Goal: Task Accomplishment & Management: Use online tool/utility

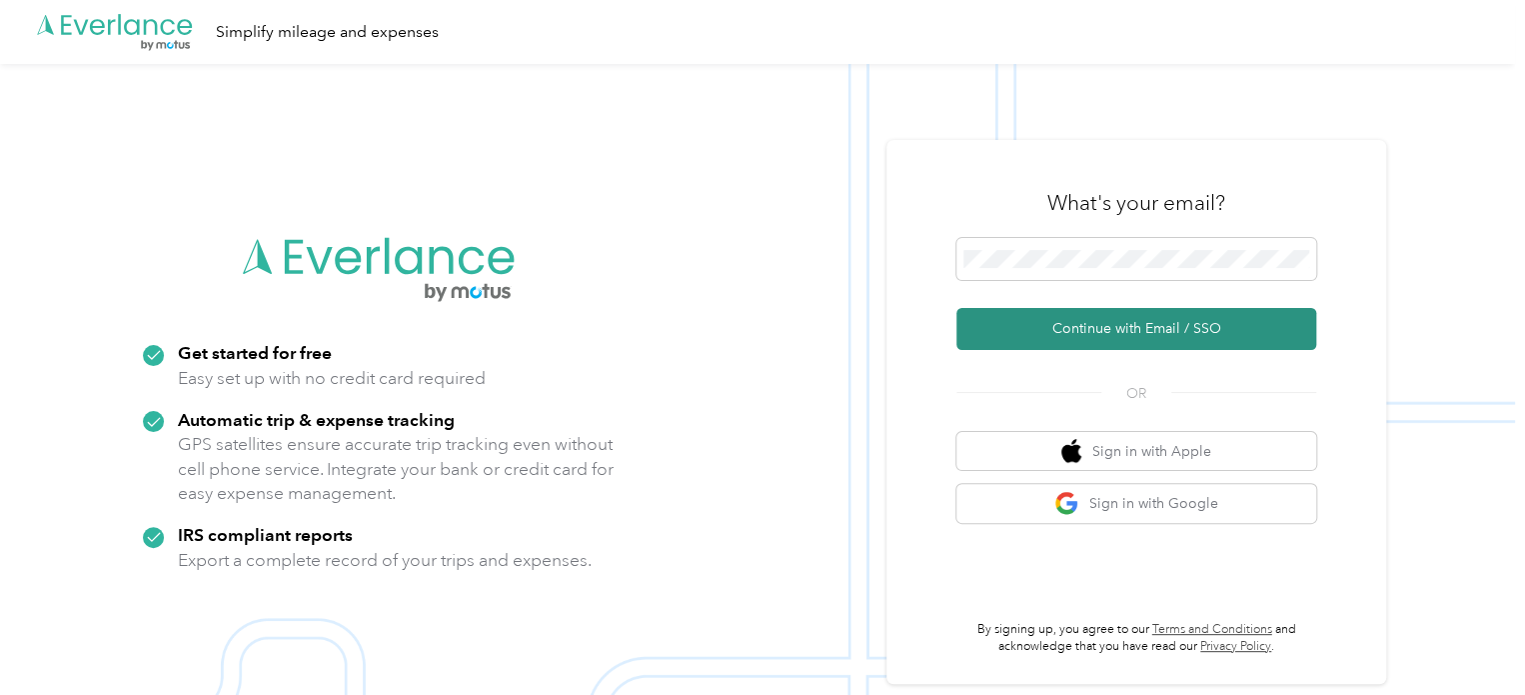
click at [1130, 335] on button "Continue with Email / SSO" at bounding box center [1136, 329] width 360 height 42
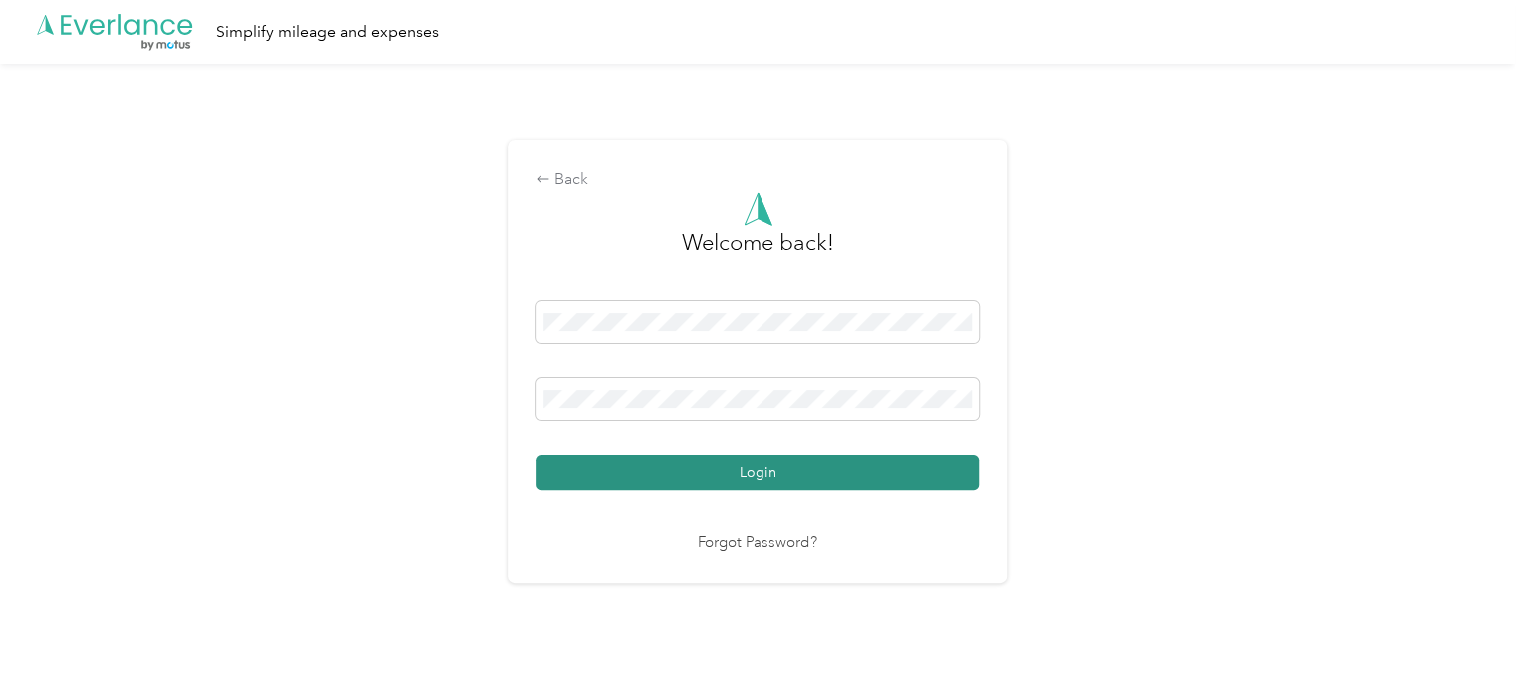
click at [947, 483] on button "Login" at bounding box center [758, 472] width 444 height 35
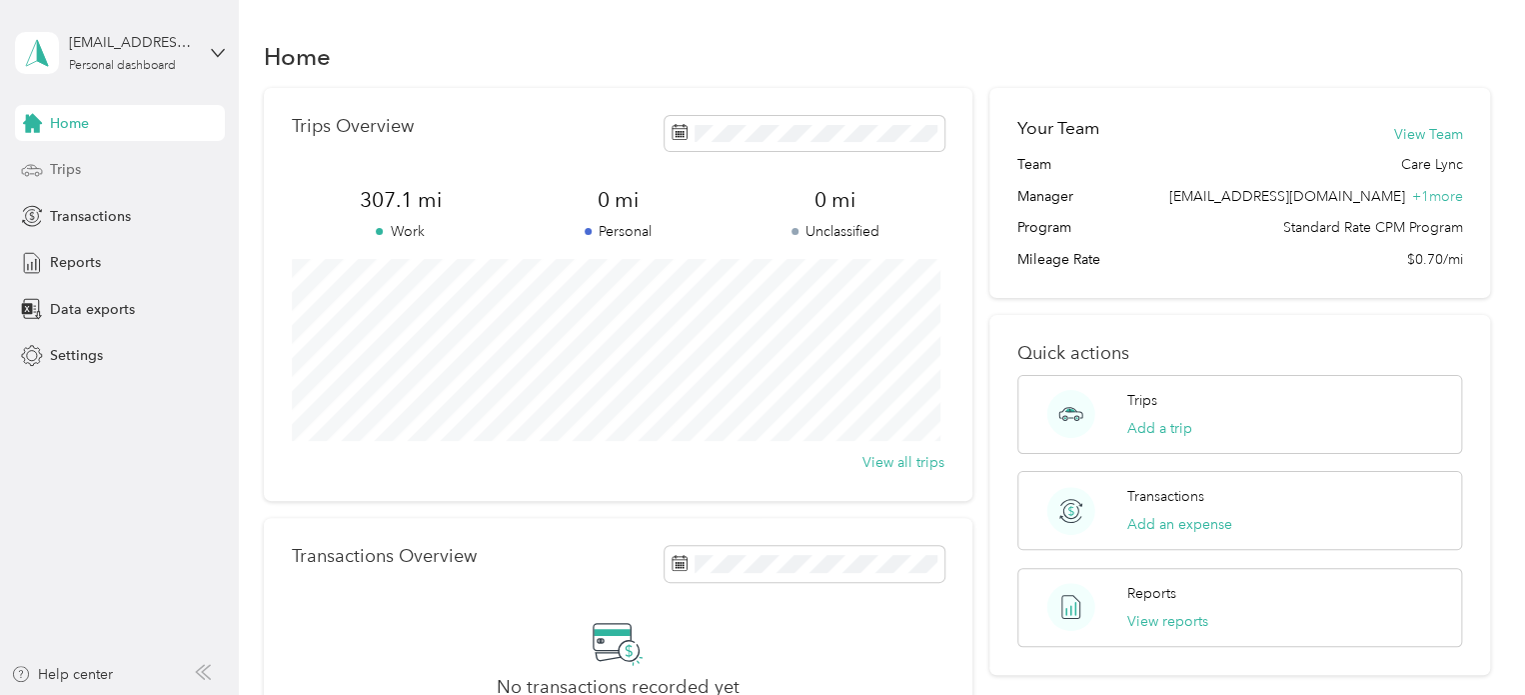
click at [70, 156] on div "Trips" at bounding box center [120, 170] width 210 height 36
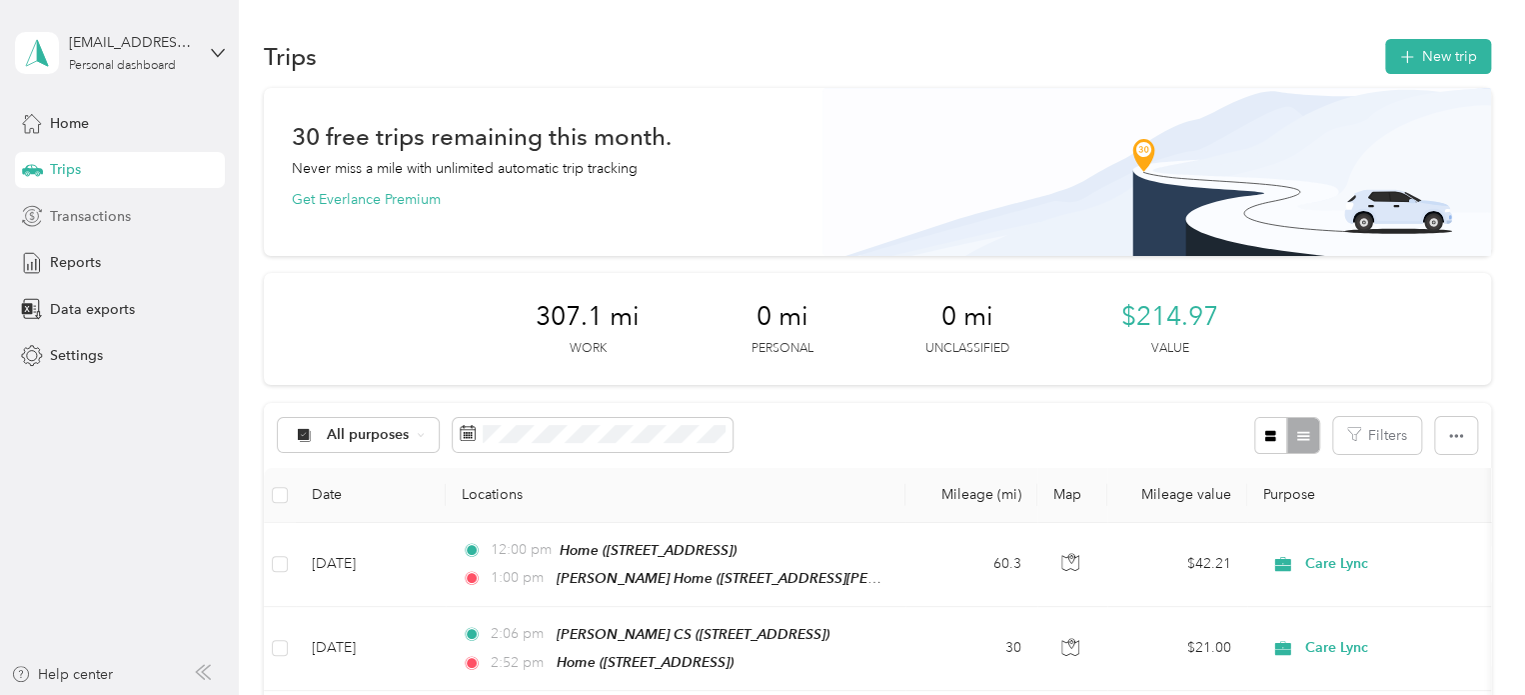
click at [70, 225] on span "Transactions" at bounding box center [90, 216] width 81 height 21
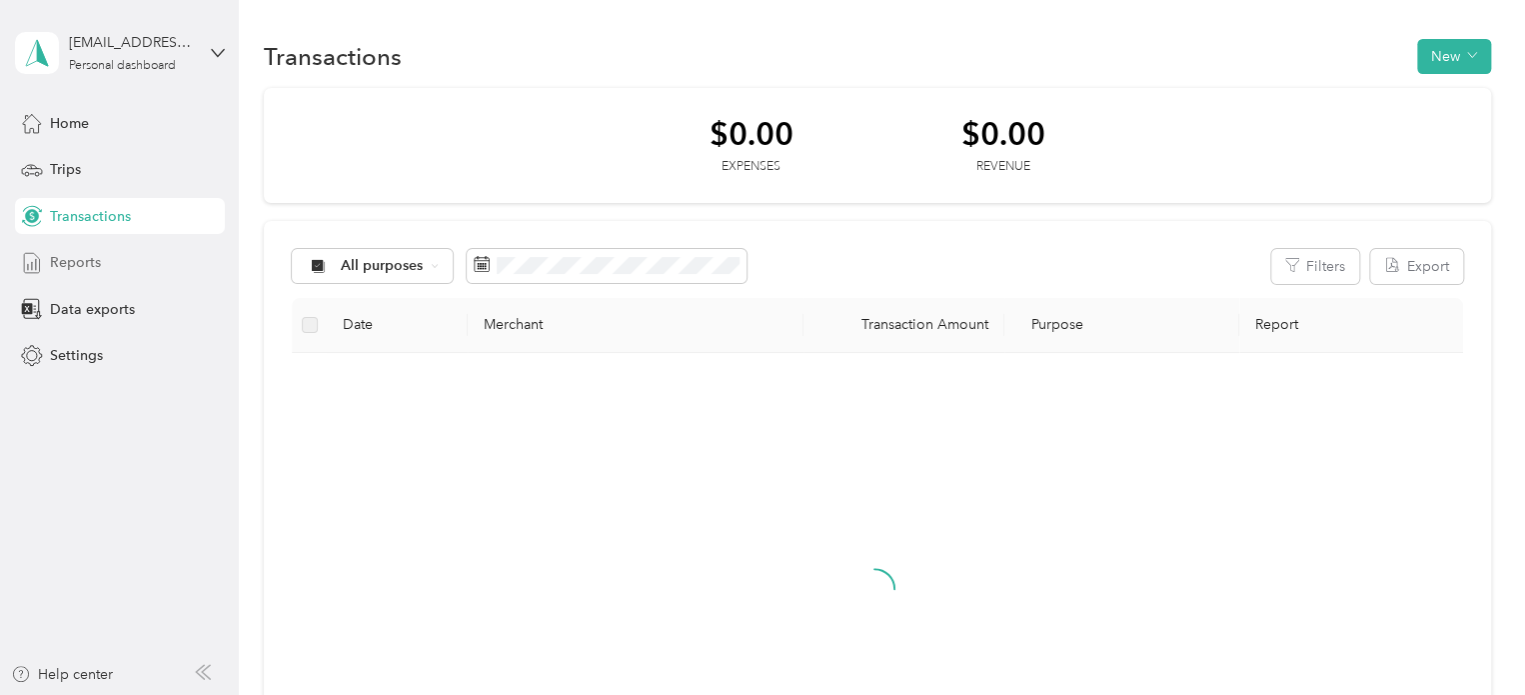
click at [77, 272] on span "Reports" at bounding box center [75, 262] width 51 height 21
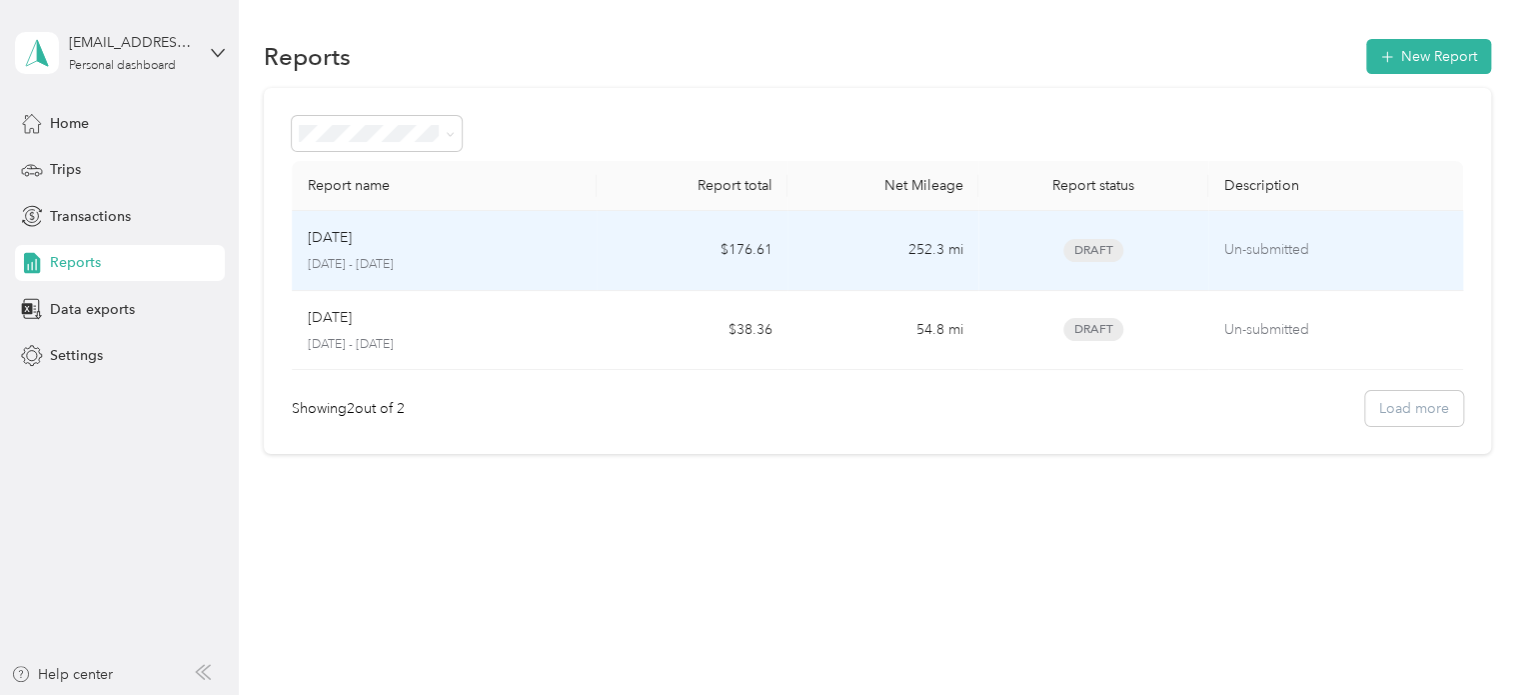
click at [1275, 256] on p "Un-submitted" at bounding box center [1335, 250] width 223 height 22
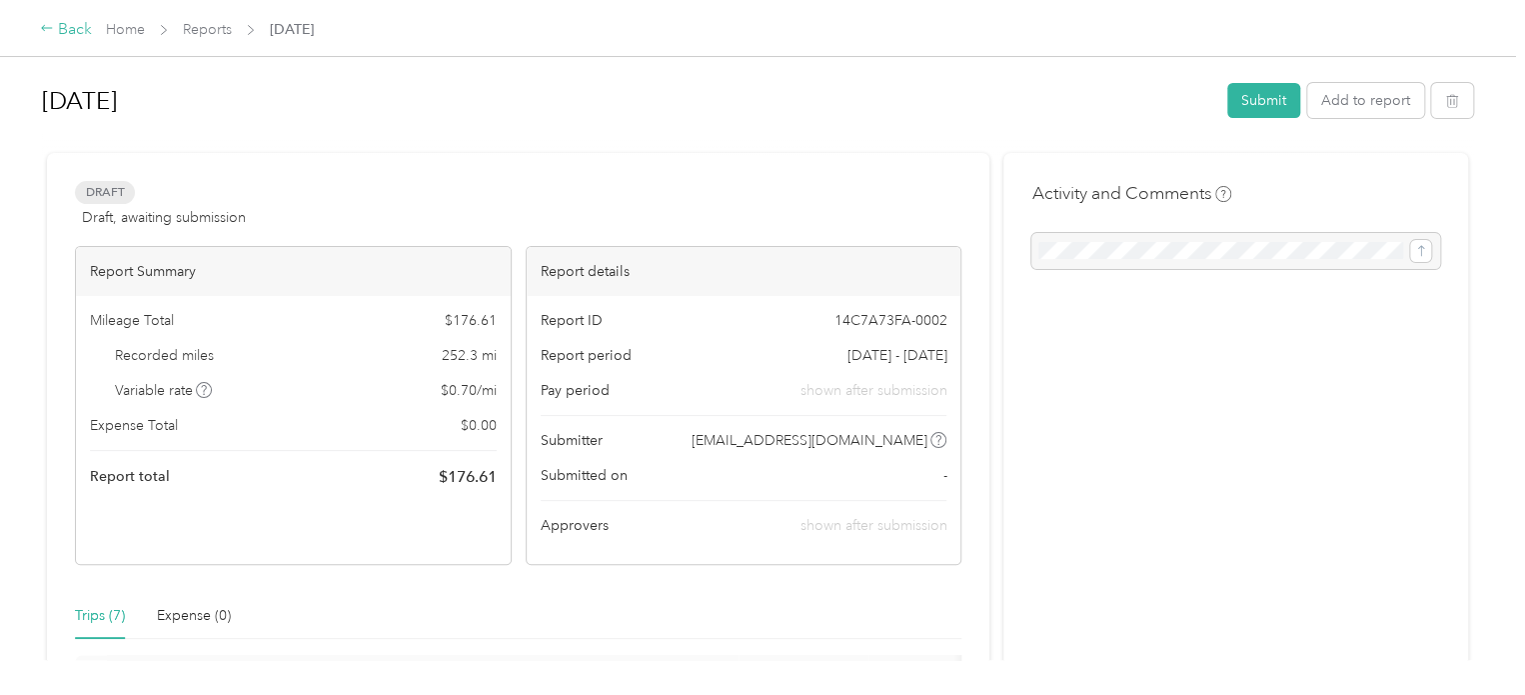
click at [60, 23] on div "Back" at bounding box center [66, 30] width 52 height 24
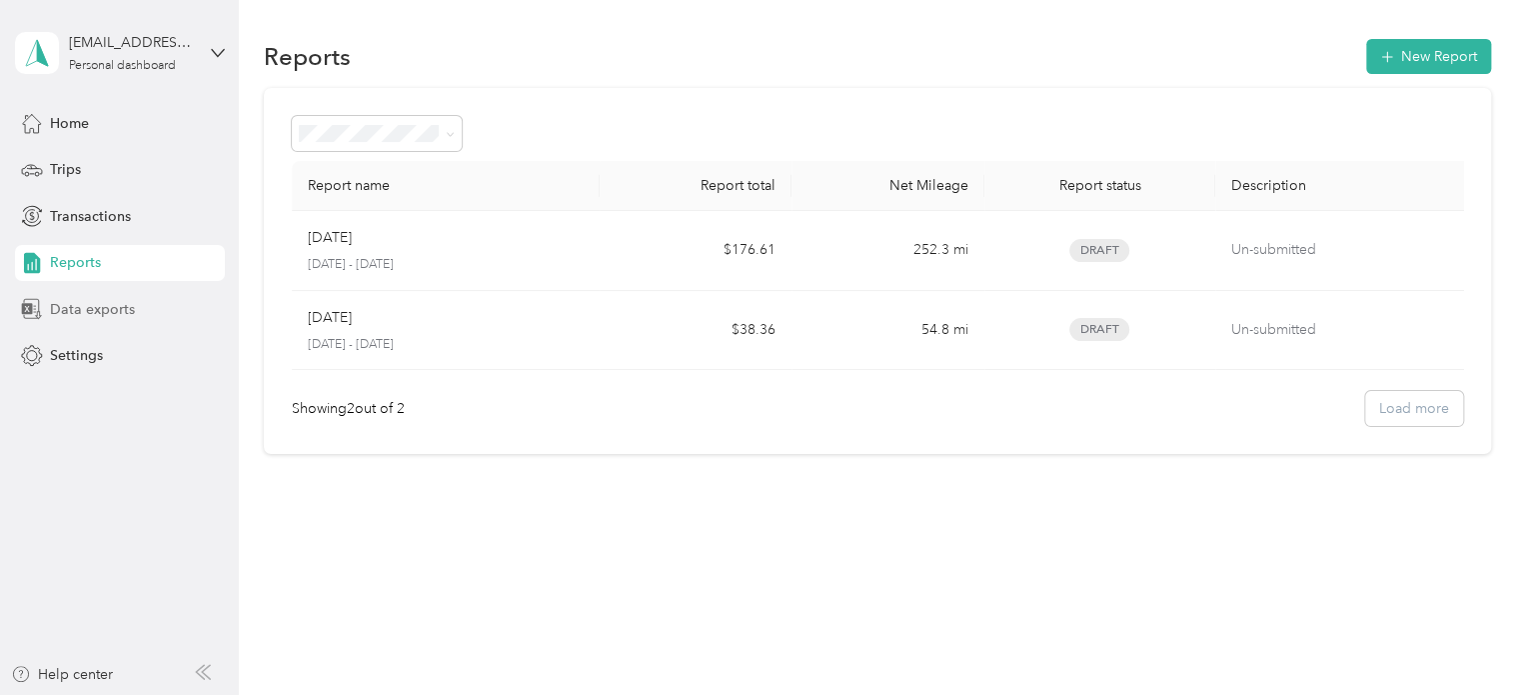
click at [89, 302] on span "Data exports" at bounding box center [92, 309] width 85 height 21
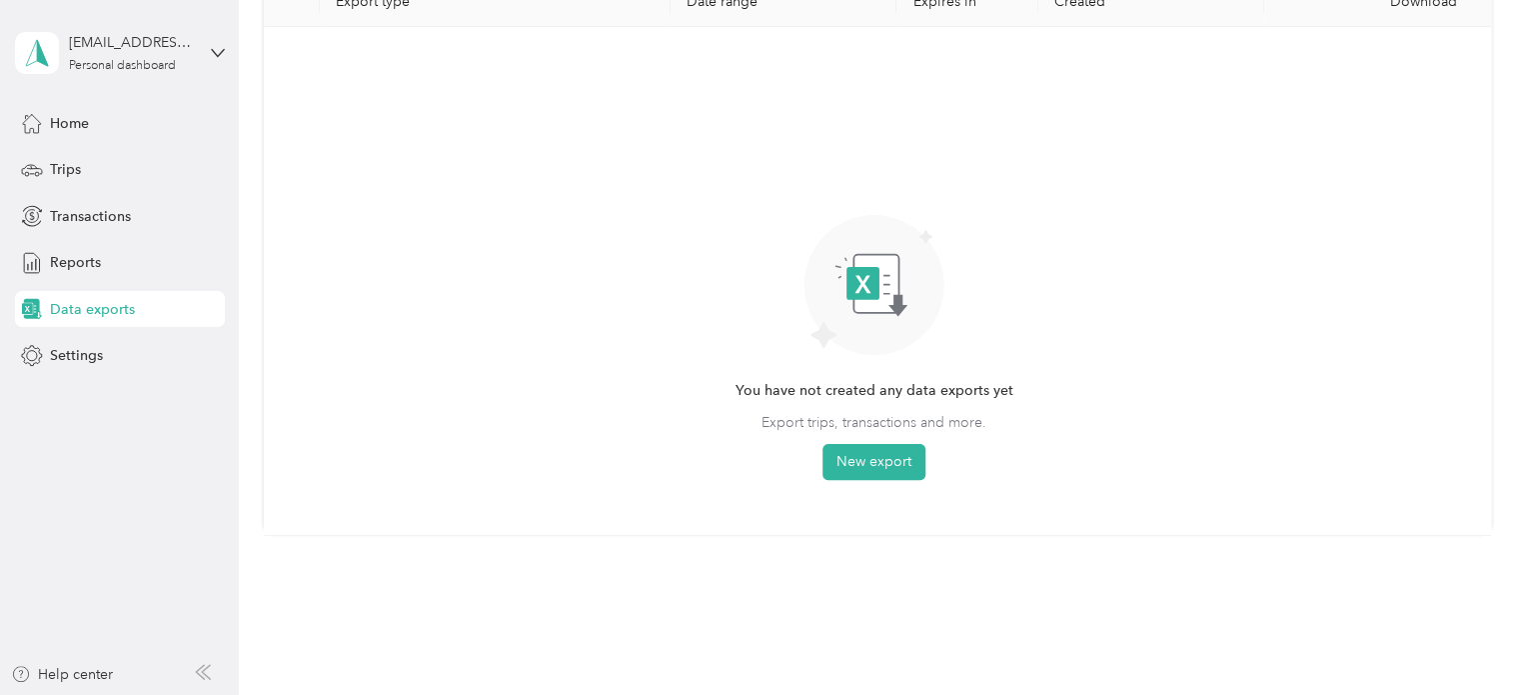
scroll to position [63, 0]
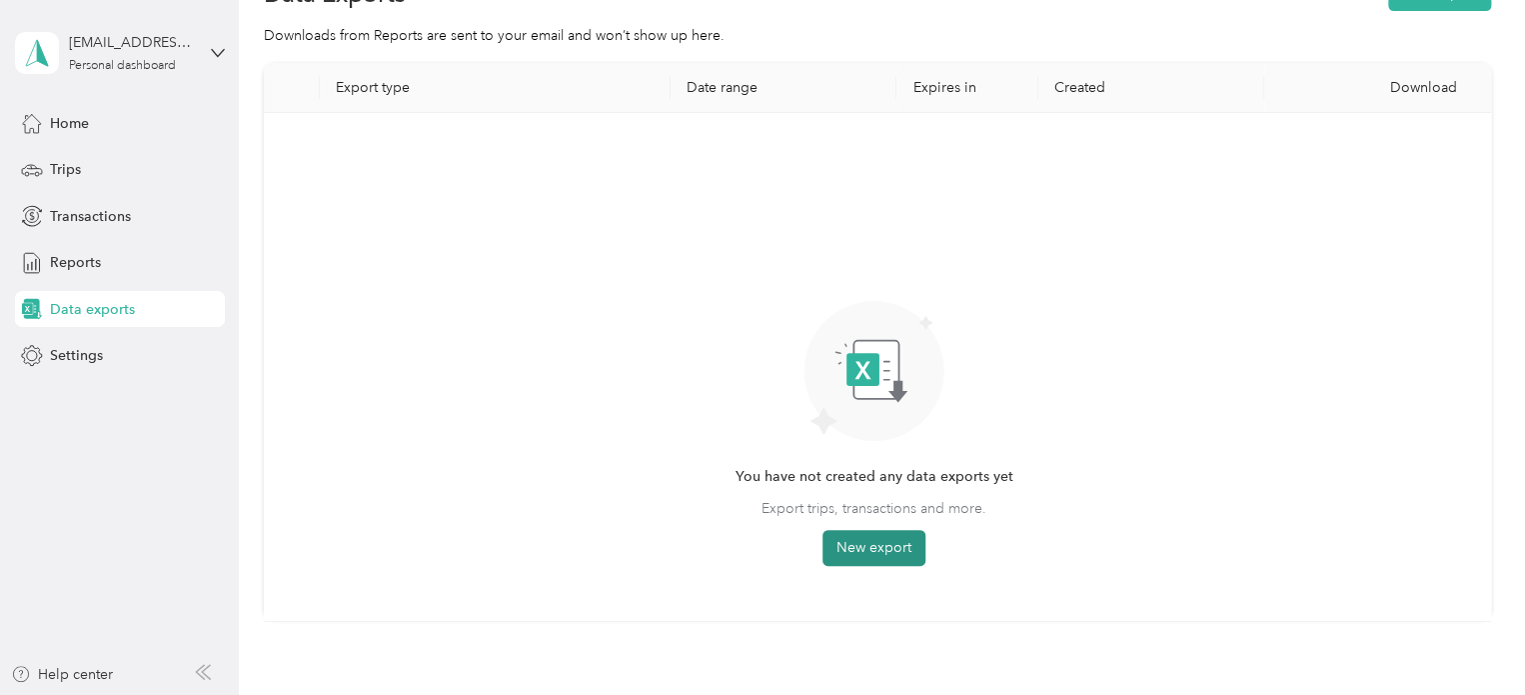
click at [903, 543] on button "New export" at bounding box center [873, 548] width 103 height 36
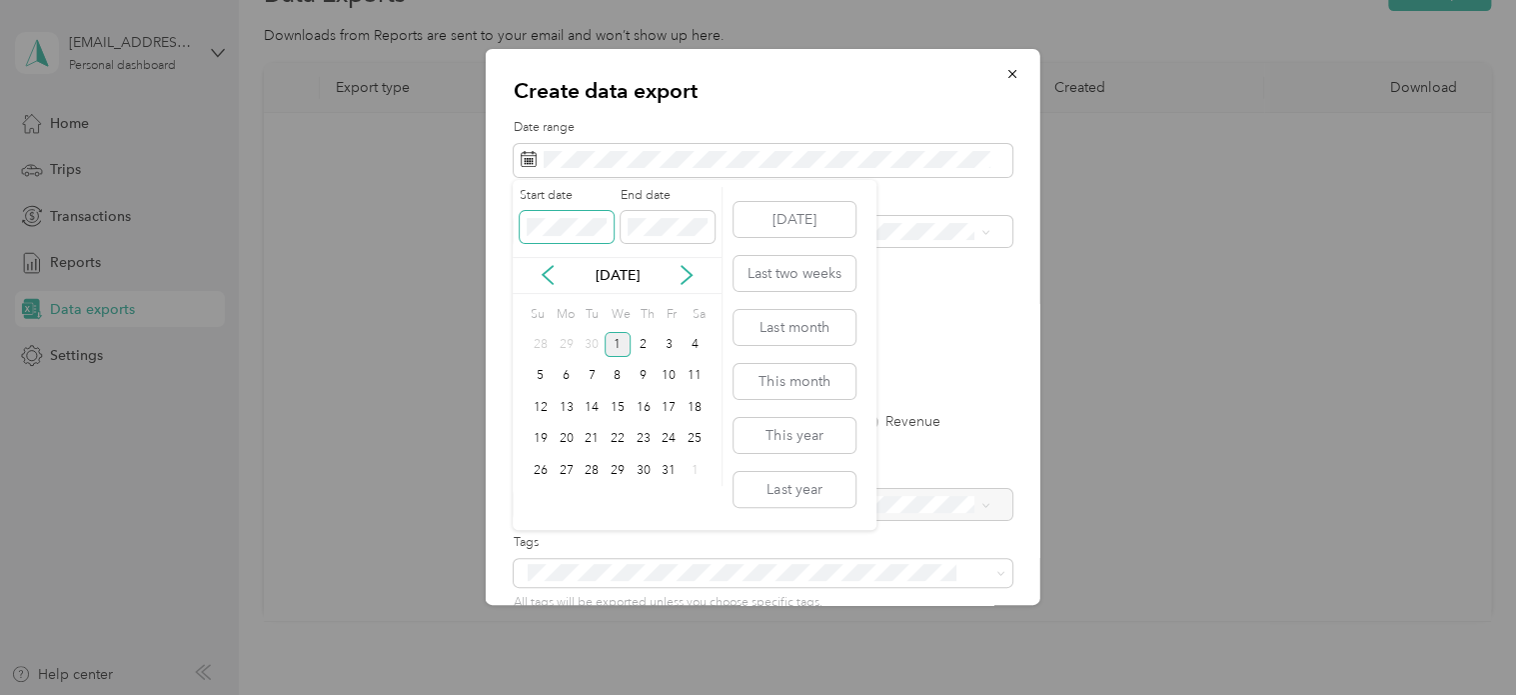
click at [511, 694] on div "Create data export Date range Purpose Advanced filters File format Excel CSV PD…" at bounding box center [757, 695] width 1515 height 0
click at [535, 281] on div "[DATE]" at bounding box center [617, 275] width 209 height 21
click at [544, 276] on icon at bounding box center [548, 275] width 20 height 20
click at [568, 341] on div "1" at bounding box center [567, 344] width 26 height 25
click at [592, 468] on div "30" at bounding box center [592, 470] width 26 height 25
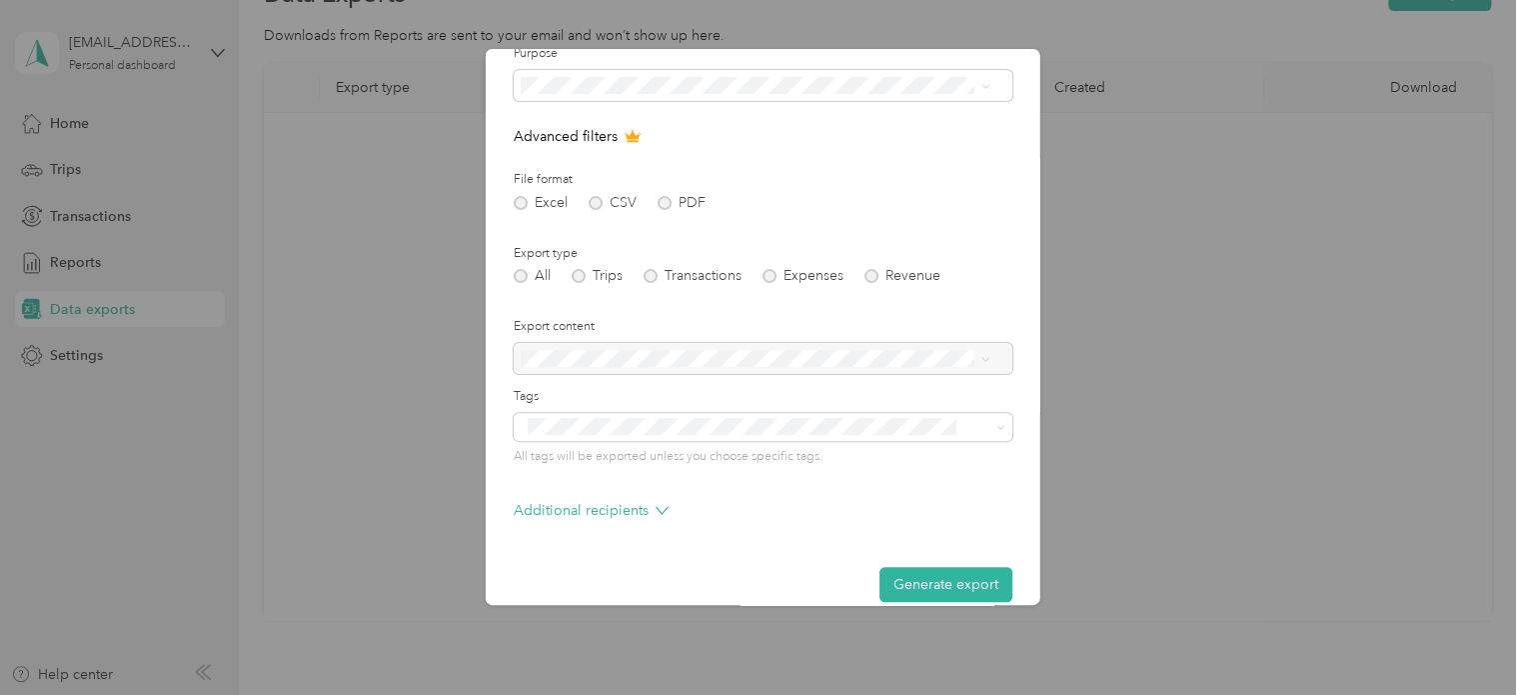
scroll to position [171, 0]
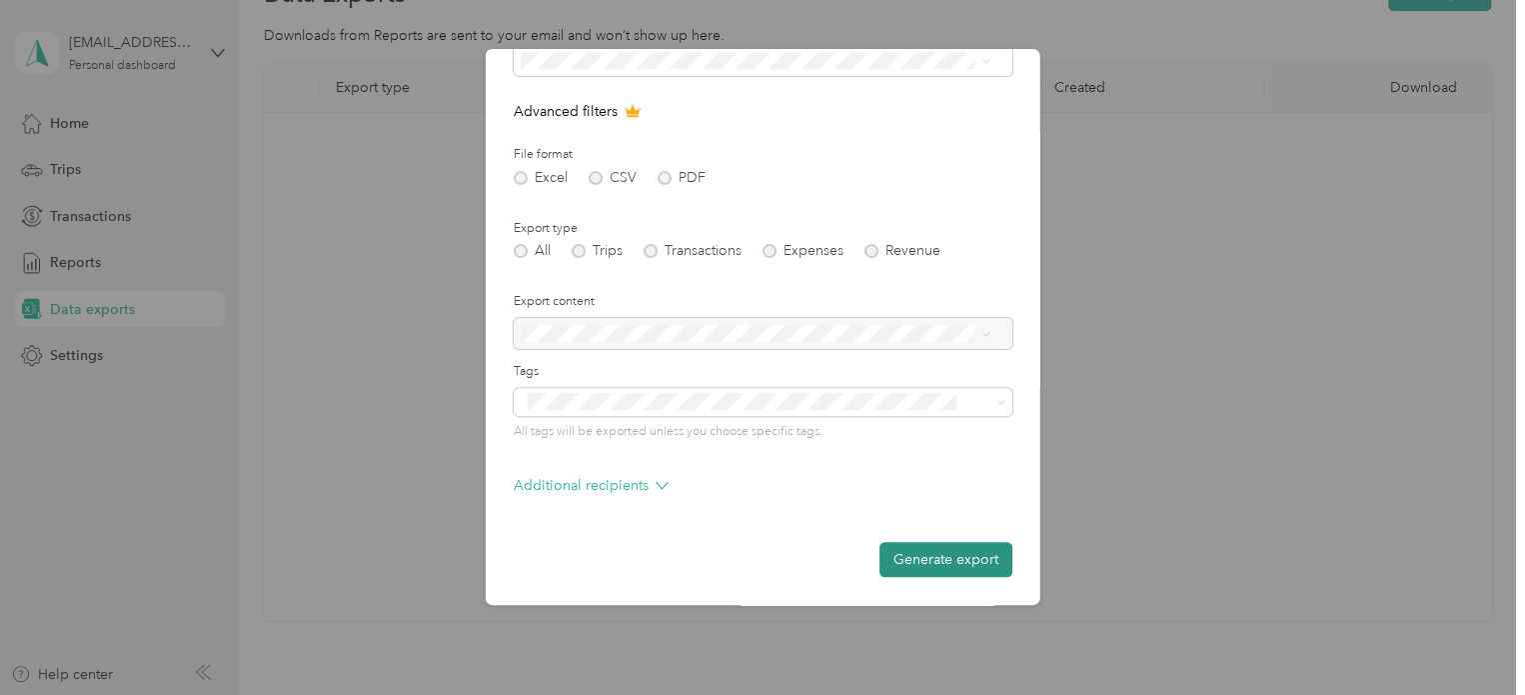
click at [907, 551] on button "Generate export" at bounding box center [945, 559] width 133 height 35
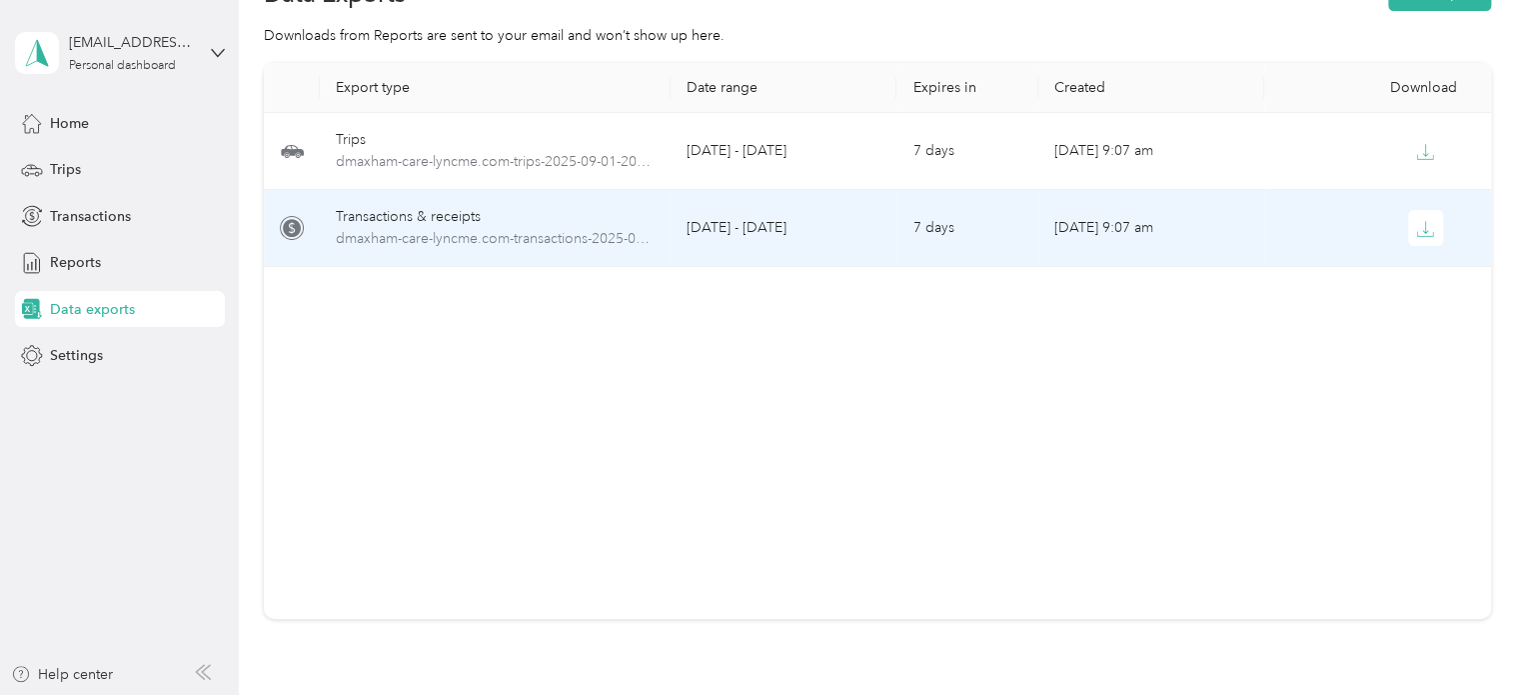
click at [676, 239] on td "[DATE] - [DATE]" at bounding box center [784, 228] width 226 height 77
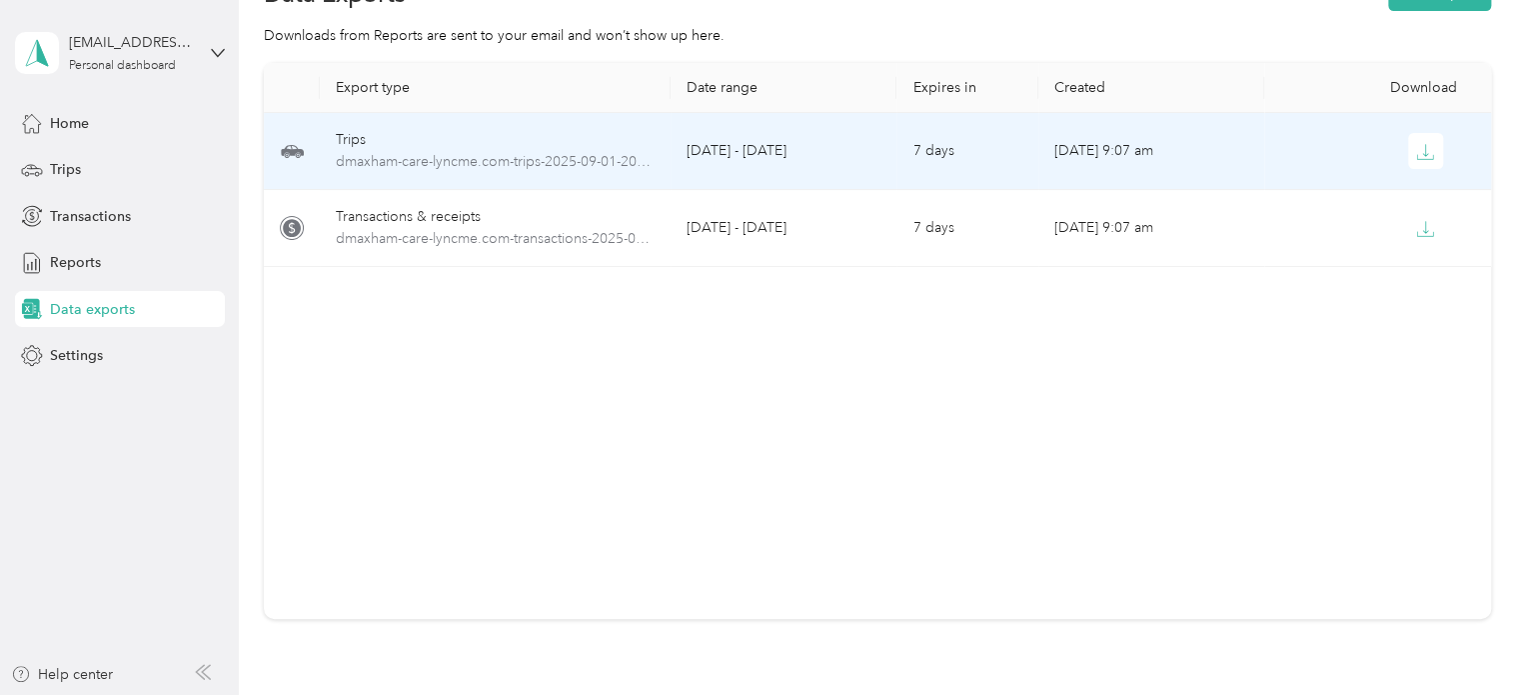
click at [823, 143] on td "[DATE] - [DATE]" at bounding box center [784, 151] width 226 height 77
click at [1425, 145] on icon "button" at bounding box center [1425, 152] width 18 height 18
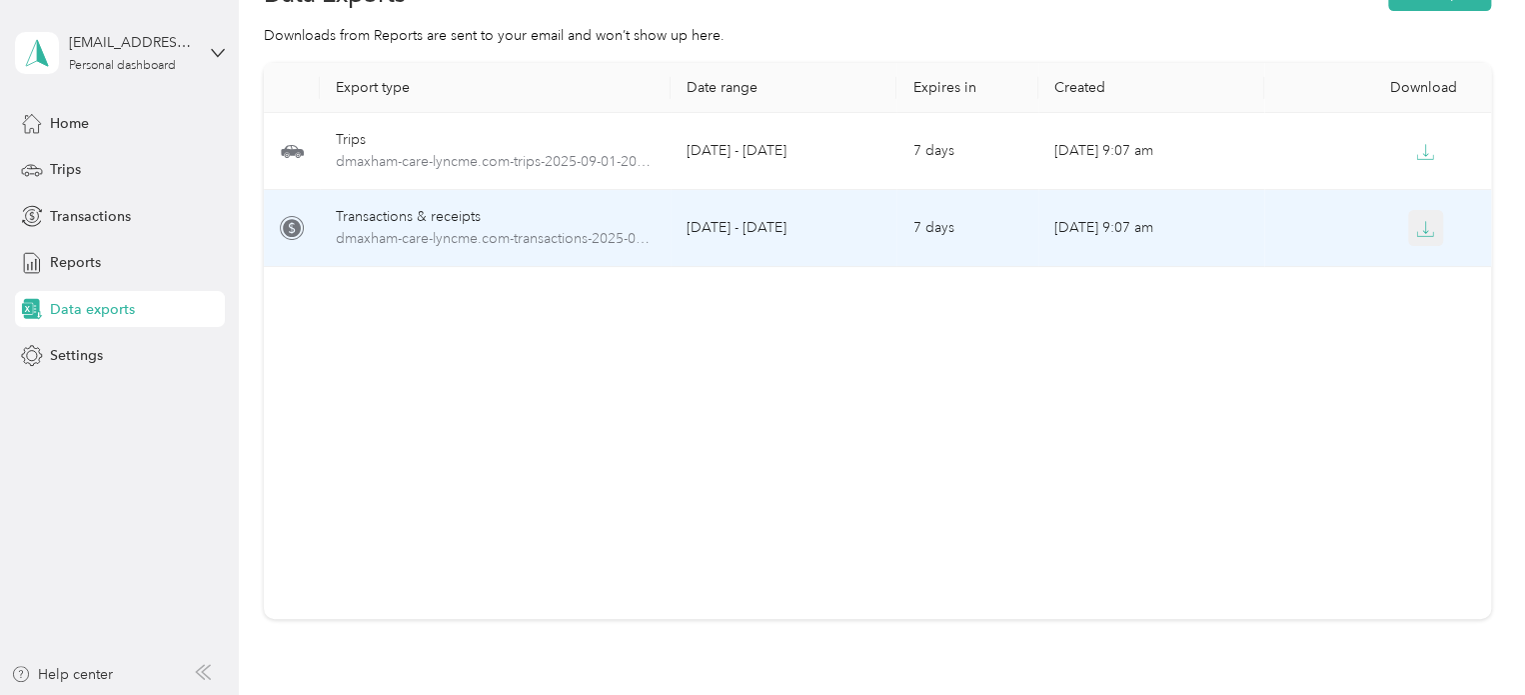
click at [1408, 223] on button "button" at bounding box center [1426, 228] width 36 height 36
